Goal: Task Accomplishment & Management: Manage account settings

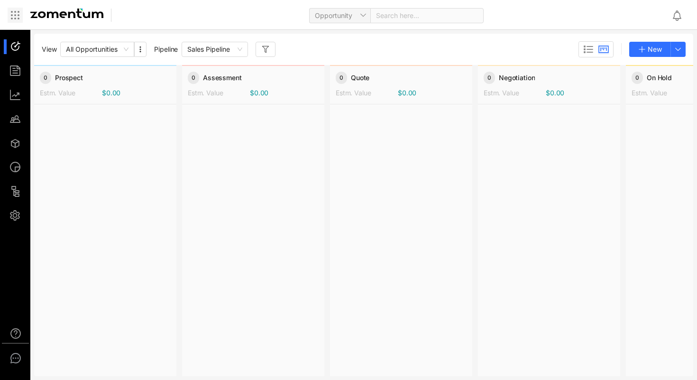
click at [19, 16] on icon at bounding box center [14, 14] width 11 height 11
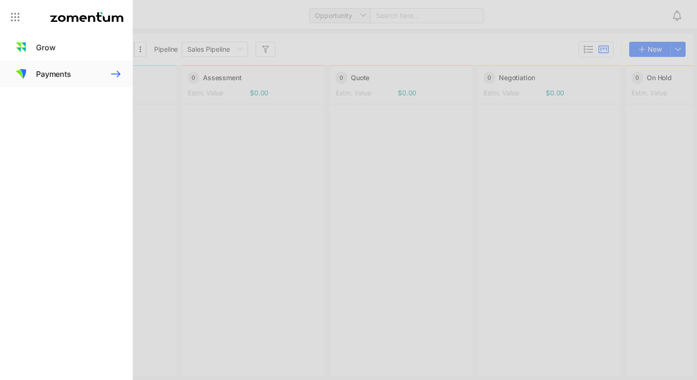
click at [41, 74] on span "Payments" at bounding box center [53, 73] width 35 height 11
